Goal: Find specific page/section

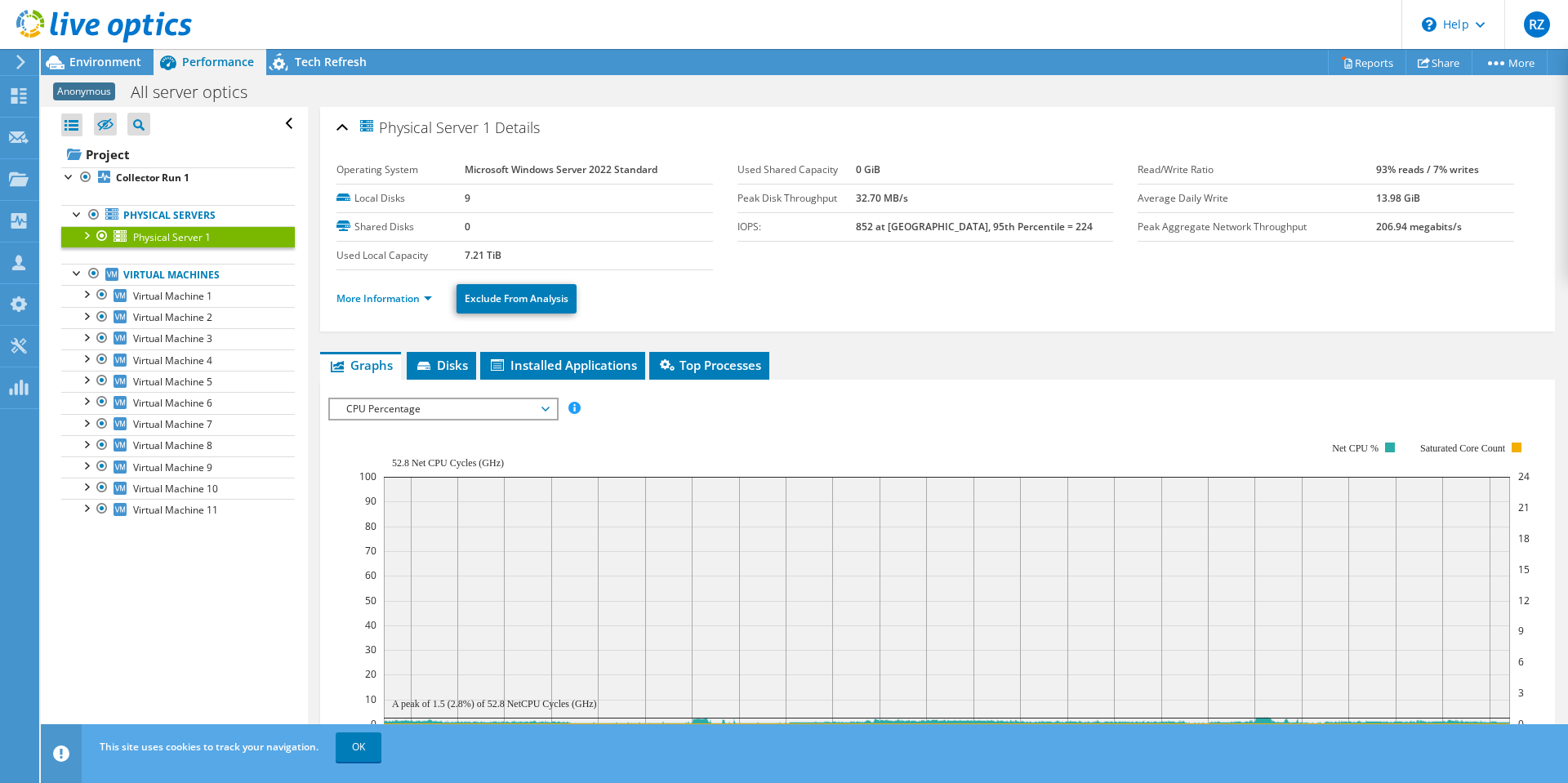
scroll to position [228, 0]
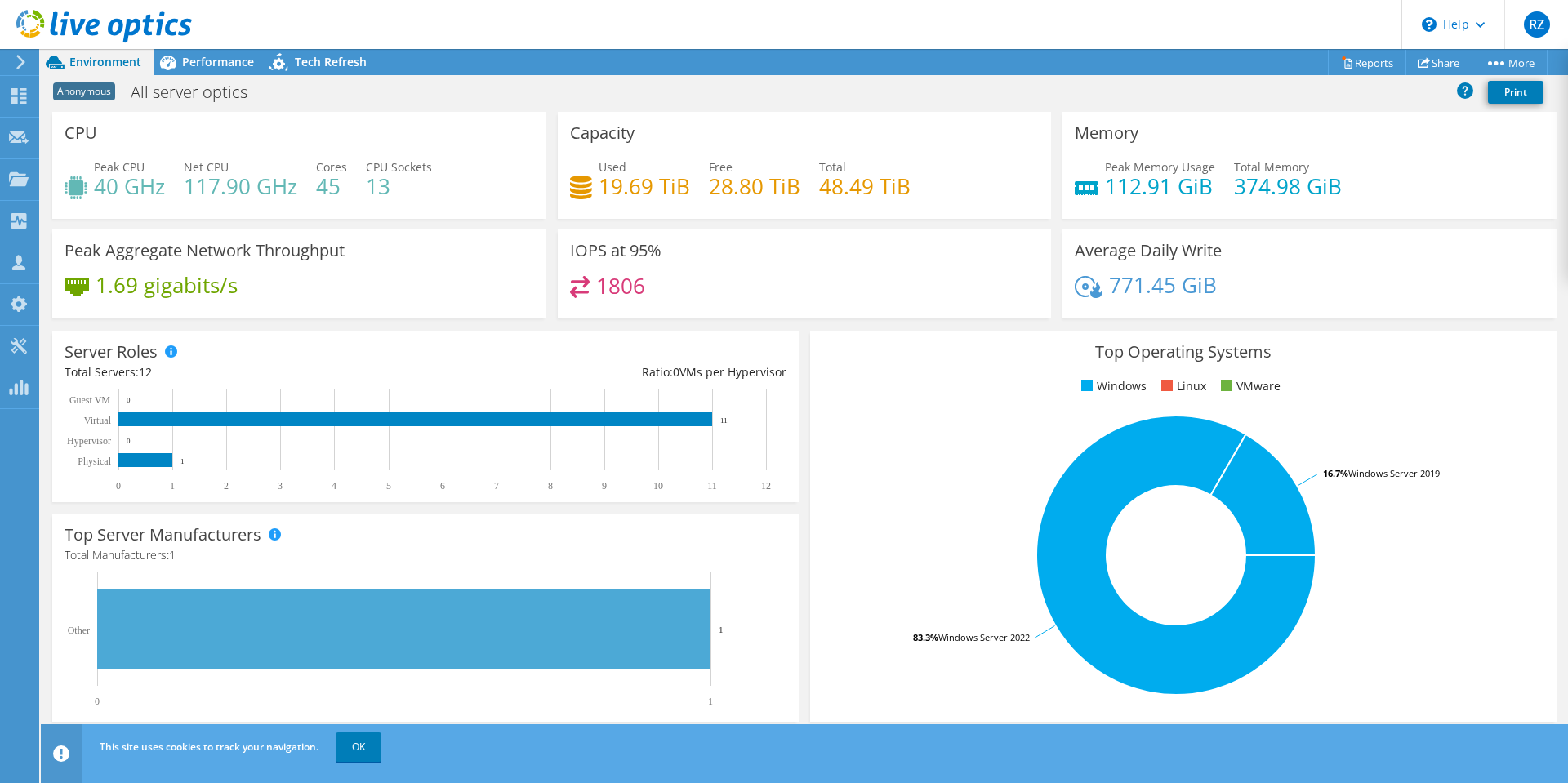
click at [90, 33] on use at bounding box center [104, 26] width 176 height 32
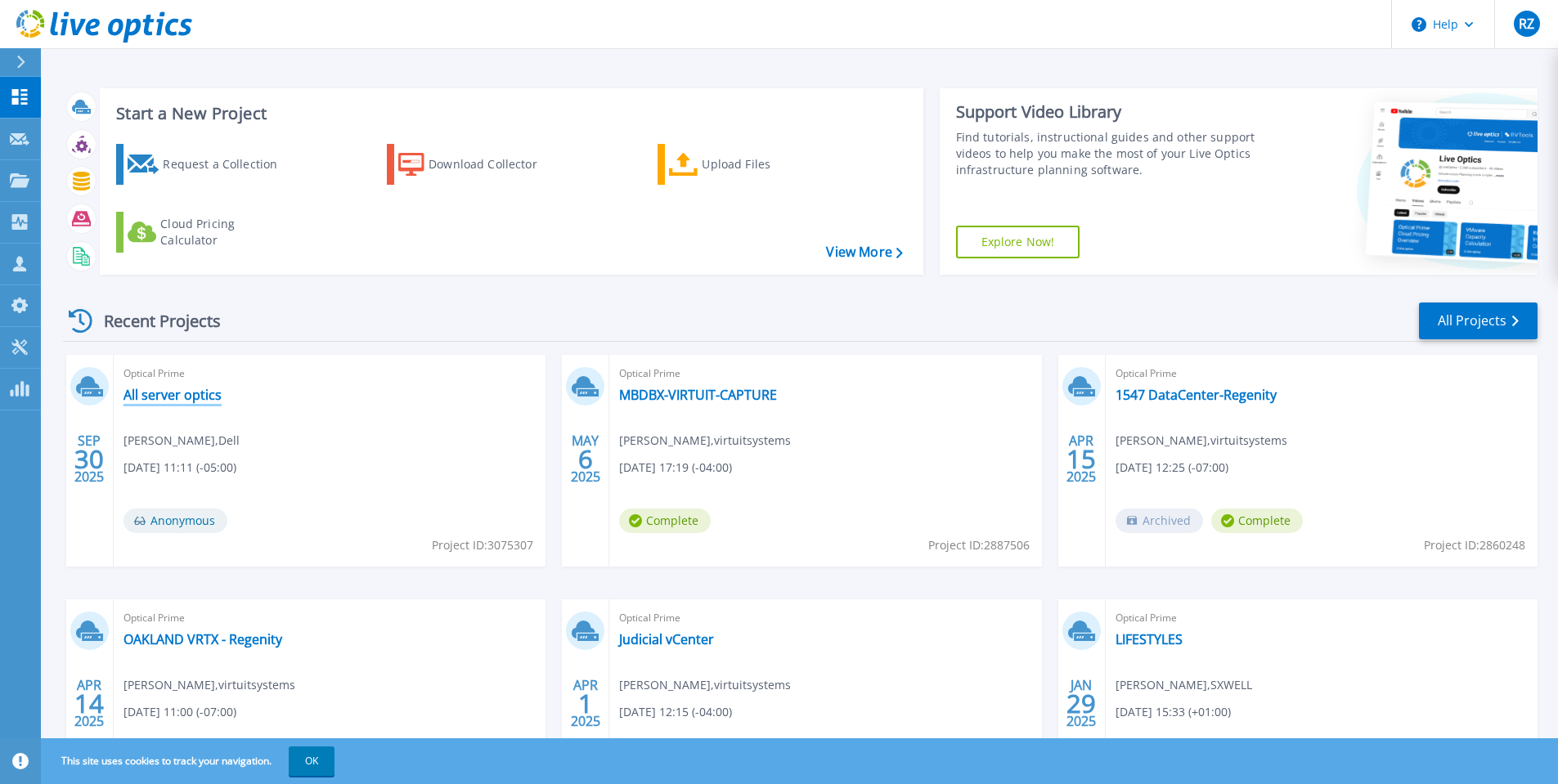
click at [206, 399] on link "All server optics" at bounding box center [172, 394] width 98 height 16
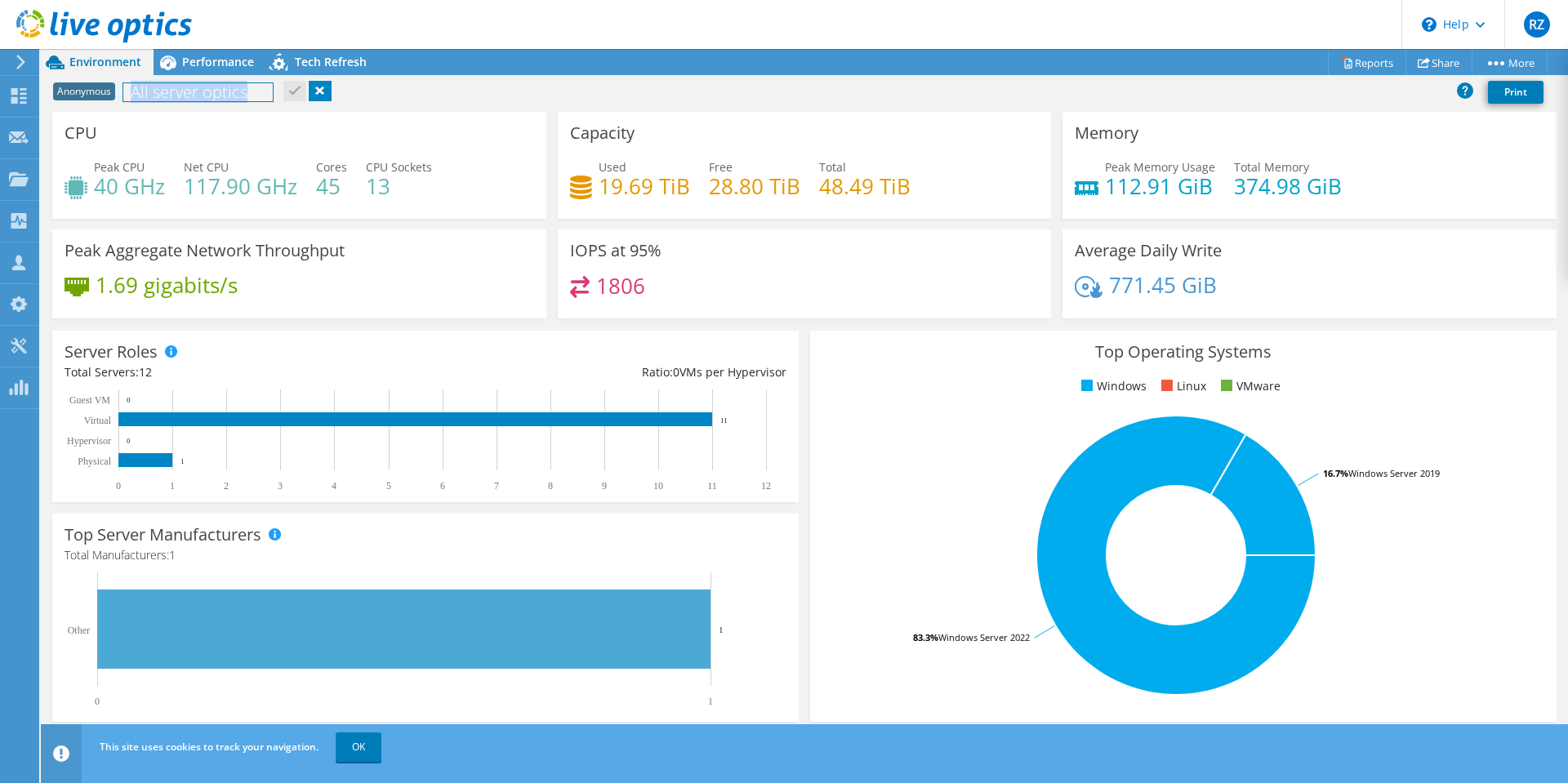
drag, startPoint x: 134, startPoint y: 86, endPoint x: 254, endPoint y: 91, distance: 120.1
click at [254, 91] on h1 "All server optics" at bounding box center [197, 92] width 149 height 18
